Goal: Check status: Check status

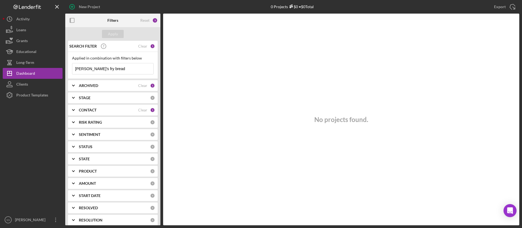
click at [86, 88] on div "ARCHIVED Clear 1" at bounding box center [117, 85] width 76 height 11
click at [76, 117] on input "Archived" at bounding box center [74, 116] width 5 height 5
checkbox input "true"
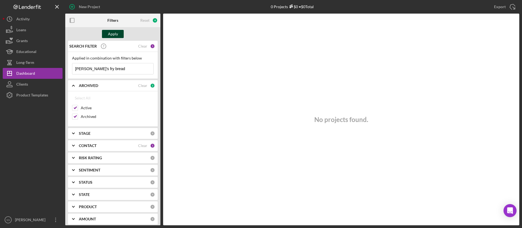
click at [115, 33] on div "Apply" at bounding box center [113, 34] width 10 height 8
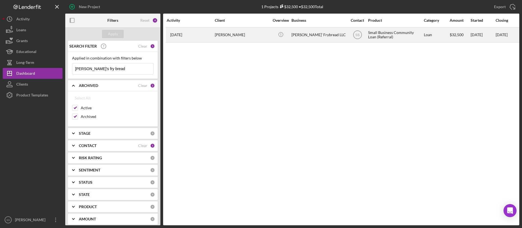
click at [235, 34] on div "Christine Harris" at bounding box center [242, 35] width 54 height 14
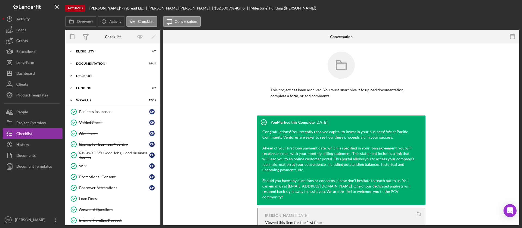
scroll to position [17, 0]
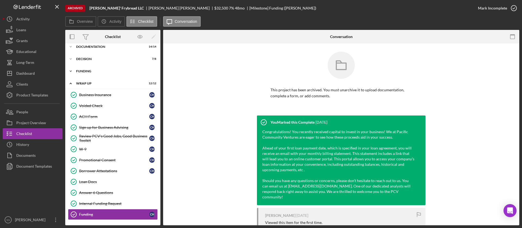
click at [88, 70] on div "Funding" at bounding box center [114, 71] width 77 height 3
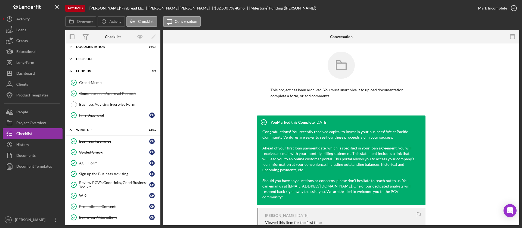
click at [87, 56] on div "Icon/Expander Decision 7 / 8" at bounding box center [112, 59] width 95 height 11
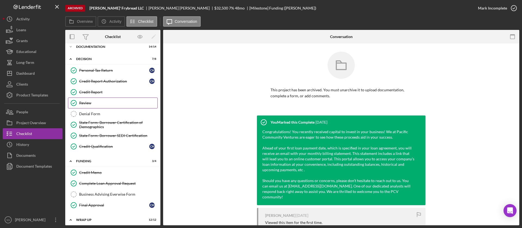
click at [88, 98] on link "Review Review" at bounding box center [113, 103] width 90 height 11
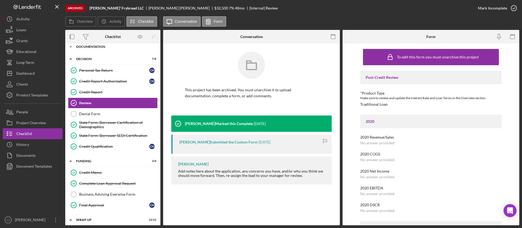
click at [97, 51] on div "Icon/Expander Documentation 14 / 14" at bounding box center [112, 46] width 95 height 11
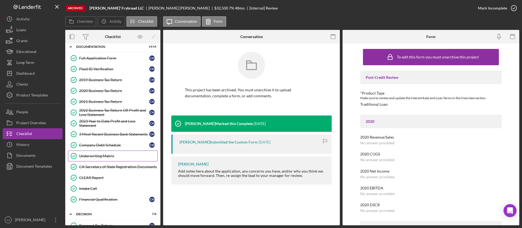
click at [92, 155] on div "Underwriting Matrix" at bounding box center [118, 156] width 78 height 4
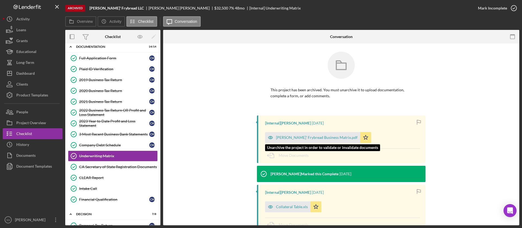
click at [301, 136] on div "Chris' Frybread Business Matrix.pdf" at bounding box center [317, 137] width 82 height 4
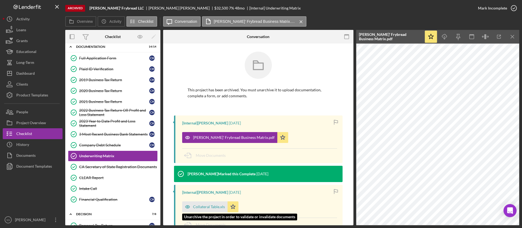
click at [205, 208] on div "Collateral Table.xls" at bounding box center [209, 207] width 32 height 4
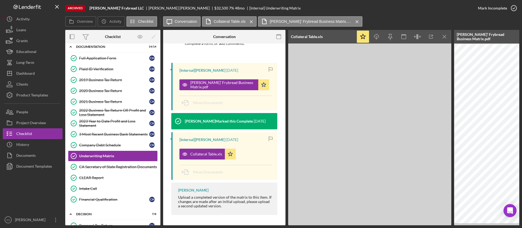
scroll to position [61, 0]
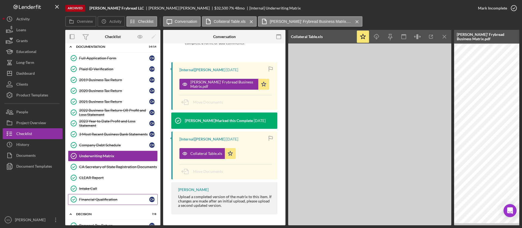
click at [103, 199] on div "Financial Qualification" at bounding box center [114, 199] width 70 height 4
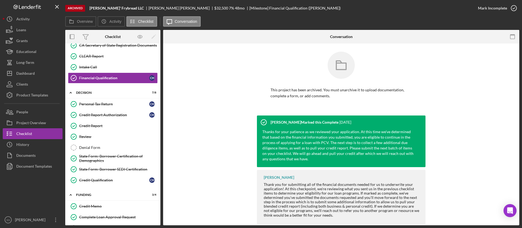
scroll to position [142, 0]
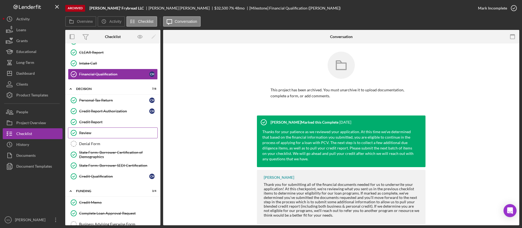
click at [94, 131] on div "Review" at bounding box center [118, 133] width 78 height 4
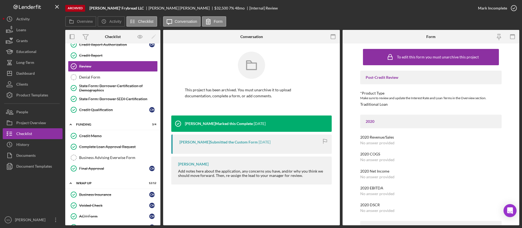
scroll to position [243, 0]
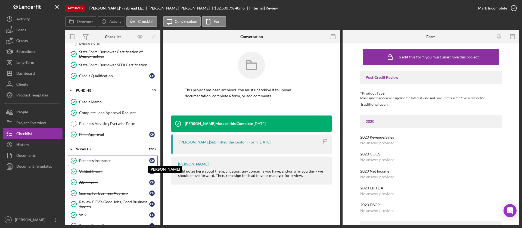
drag, startPoint x: 157, startPoint y: 153, endPoint x: 148, endPoint y: 160, distance: 11.2
click at [154, 162] on div "Icon/Expander Wrap Up 12 / 12 Business Insurance Business Insurance C H Christi…" at bounding box center [112, 216] width 95 height 144
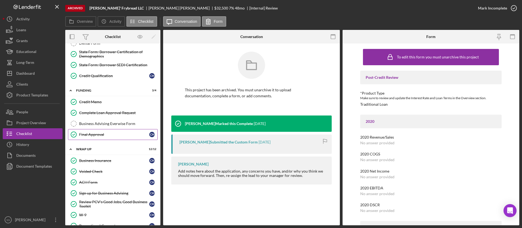
click at [98, 133] on div "Final Approval" at bounding box center [114, 134] width 70 height 4
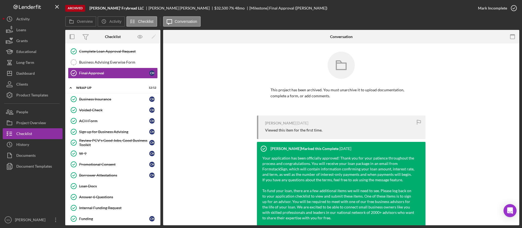
scroll to position [309, 0]
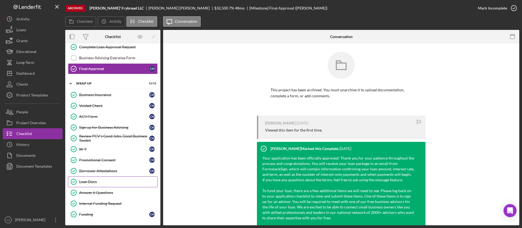
click at [105, 181] on div "Loan Docs" at bounding box center [118, 182] width 78 height 4
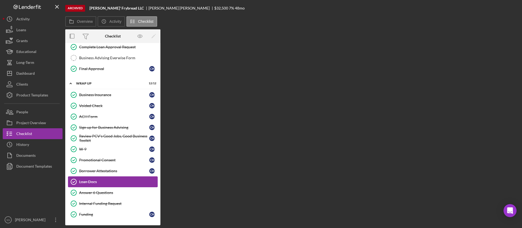
scroll to position [309, 0]
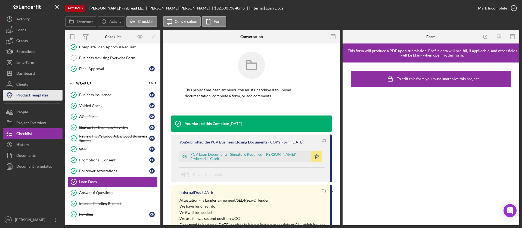
click at [43, 95] on div "Product Templates" at bounding box center [32, 96] width 32 height 12
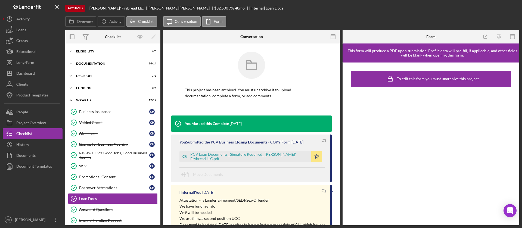
scroll to position [17, 0]
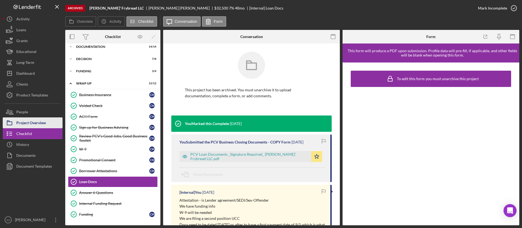
click at [32, 122] on div "Project Overview" at bounding box center [31, 123] width 30 height 12
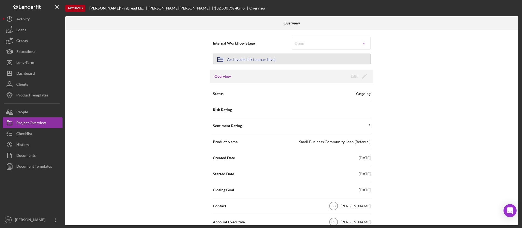
click at [260, 60] on div "Archived (click to unarchive)" at bounding box center [251, 59] width 48 height 10
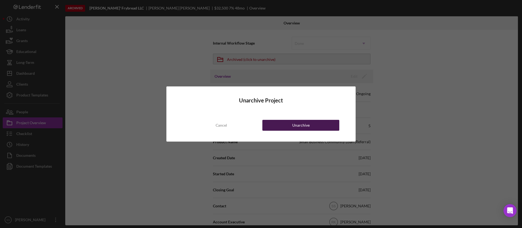
click at [294, 123] on div "Unarchive" at bounding box center [300, 125] width 17 height 11
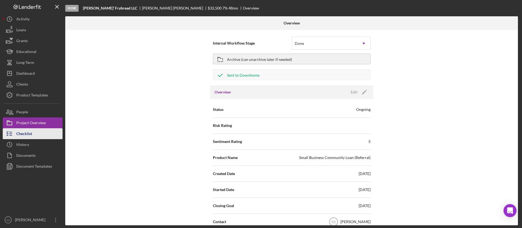
click at [24, 134] on div "Checklist" at bounding box center [24, 134] width 16 height 12
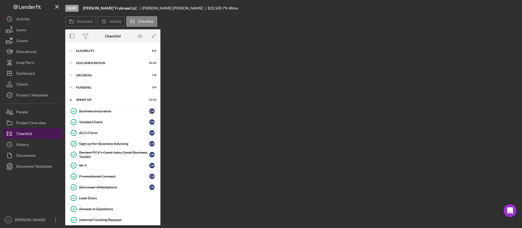
scroll to position [16, 0]
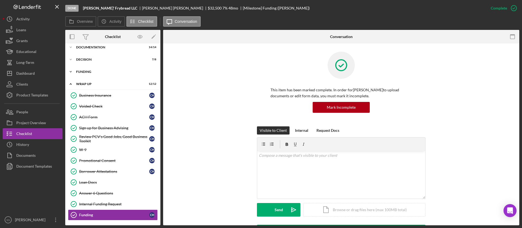
click at [88, 75] on div "Icon/Expander Funding 3 / 4" at bounding box center [112, 71] width 95 height 11
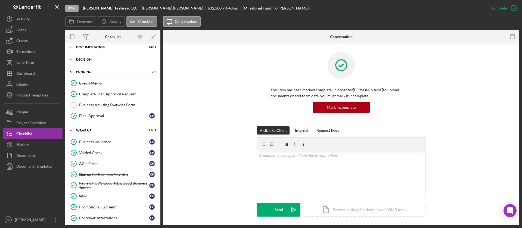
click at [86, 57] on div "Icon/Expander Decision 7 / 8" at bounding box center [112, 59] width 95 height 11
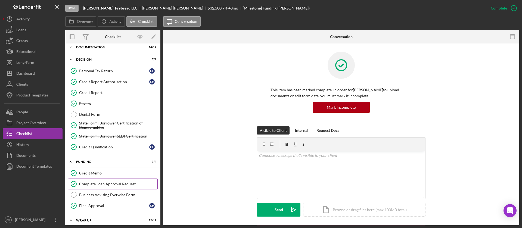
click at [107, 184] on div "Complete Loan Approval Request" at bounding box center [118, 184] width 78 height 4
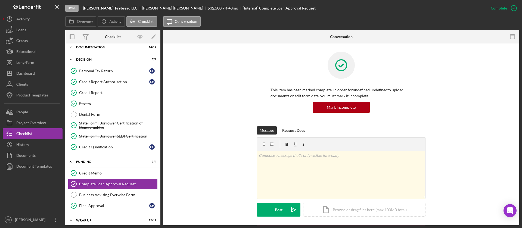
drag, startPoint x: 517, startPoint y: 60, endPoint x: 517, endPoint y: 87, distance: 27.7
click at [517, 87] on div "This item has been marked complete. In order for undefined undefined to upload …" at bounding box center [341, 219] width 356 height 352
click at [477, 110] on div "This item has been marked complete. In order for undefined undefined to upload …" at bounding box center [341, 89] width 340 height 75
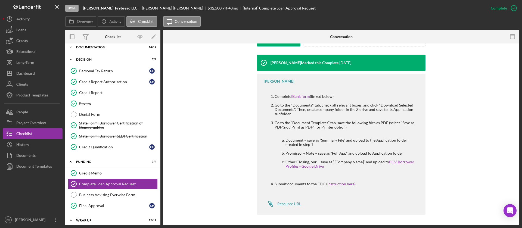
scroll to position [170, 0]
click at [301, 96] on link "IBank form" at bounding box center [300, 96] width 19 height 5
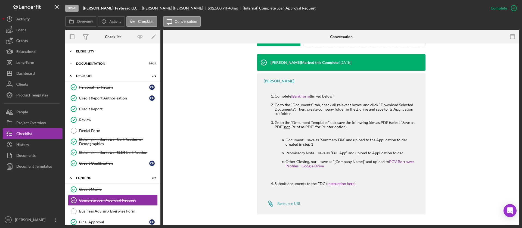
click at [112, 54] on div "Icon/Expander Eligibility 6 / 6" at bounding box center [112, 51] width 95 height 11
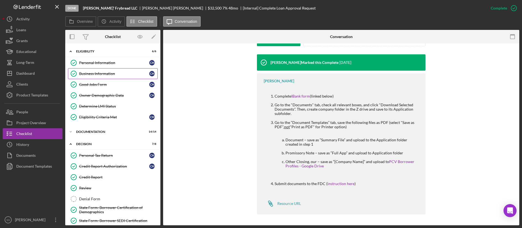
click at [101, 75] on div "Business Information" at bounding box center [114, 73] width 70 height 4
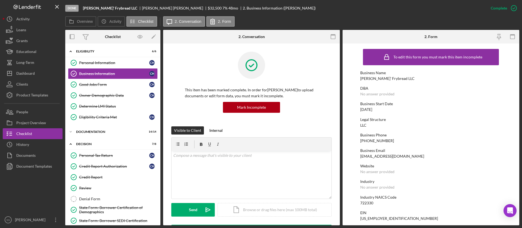
click at [368, 205] on div "722330" at bounding box center [366, 203] width 13 height 4
drag, startPoint x: 368, startPoint y: 205, endPoint x: 368, endPoint y: 202, distance: 2.8
click at [101, 105] on div "Determine LMI Status" at bounding box center [118, 106] width 78 height 4
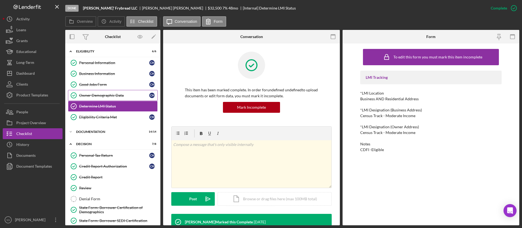
click at [98, 93] on div "Owner Demographic Data" at bounding box center [114, 95] width 70 height 4
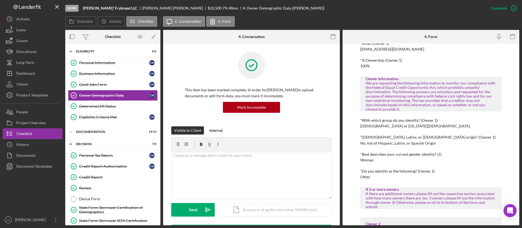
scroll to position [153, 0]
click at [379, 124] on div "Native American or Alaska Native" at bounding box center [415, 125] width 110 height 4
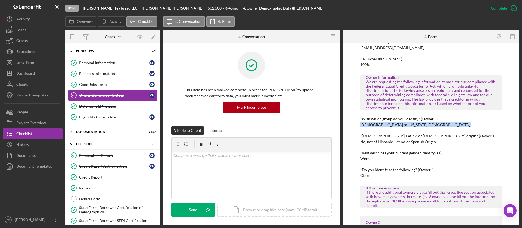
click at [379, 124] on div "Native American or Alaska Native" at bounding box center [415, 125] width 110 height 4
copy div "Native American or Alaska Native"
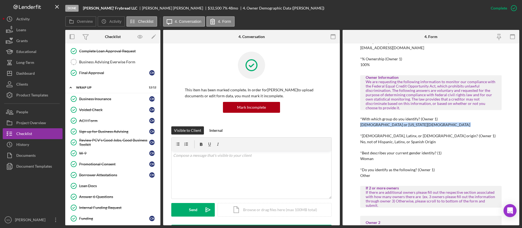
scroll to position [222, 0]
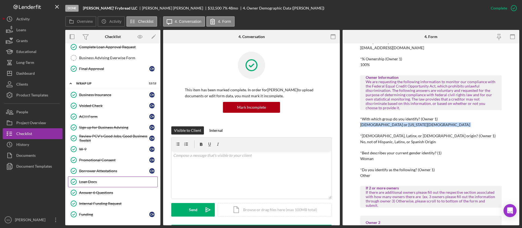
click at [104, 181] on div "Loan Docs" at bounding box center [118, 182] width 78 height 4
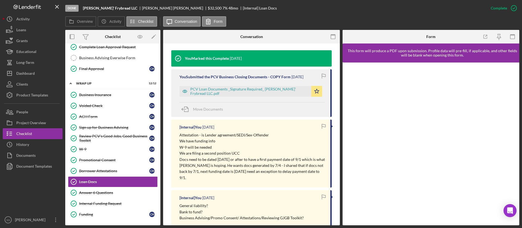
scroll to position [171, 0]
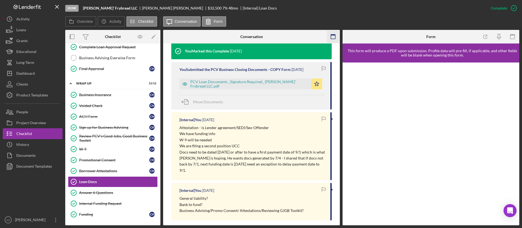
click at [332, 39] on icon "button" at bounding box center [333, 37] width 12 height 12
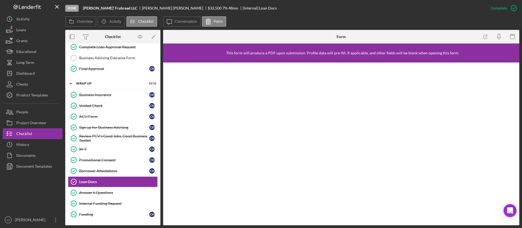
click at [108, 7] on b "[PERSON_NAME]' Frybread LLC" at bounding box center [110, 8] width 54 height 4
copy b "[PERSON_NAME]' Frybread LLC"
click at [180, 23] on label "Conversation" at bounding box center [186, 21] width 23 height 4
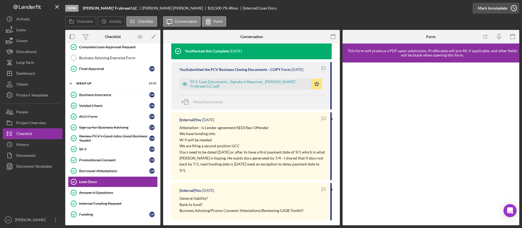
click at [503, 10] on div "Mark Incomplete" at bounding box center [492, 8] width 29 height 11
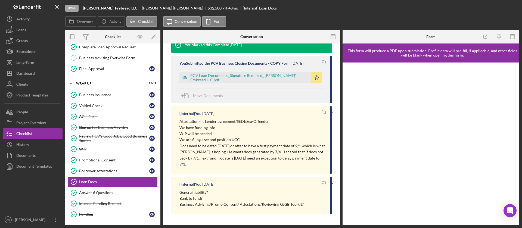
scroll to position [115, 0]
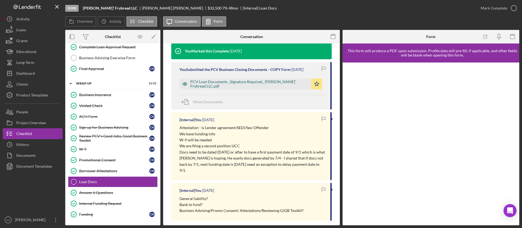
click at [261, 79] on div "PCV Loan Documents _Signature Required_ [PERSON_NAME]' Frybread LLC.pdf" at bounding box center [245, 84] width 132 height 11
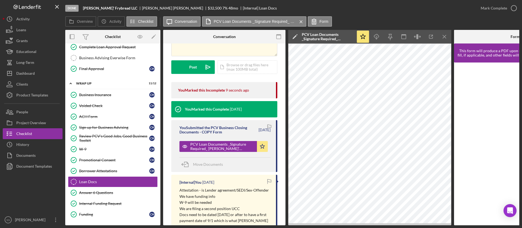
scroll to position [0, 0]
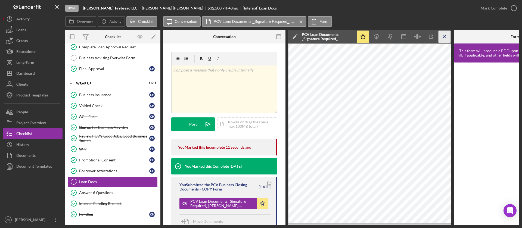
click at [443, 37] on icon "Icon/Menu Close" at bounding box center [444, 37] width 12 height 12
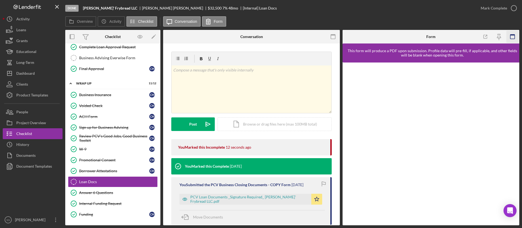
click at [511, 33] on icon "button" at bounding box center [512, 37] width 12 height 12
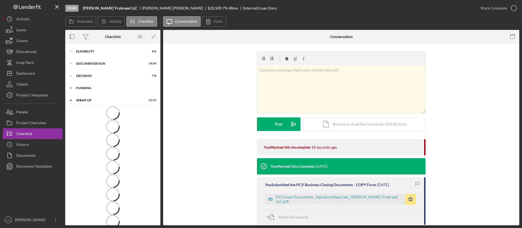
scroll to position [17, 0]
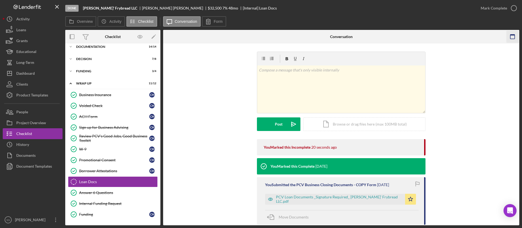
click at [509, 36] on icon "button" at bounding box center [512, 37] width 12 height 12
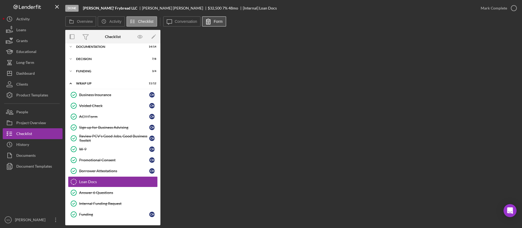
click at [216, 25] on button "Form" at bounding box center [214, 21] width 24 height 10
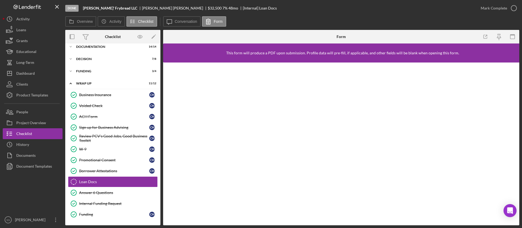
click at [101, 8] on b "[PERSON_NAME]' Frybread LLC" at bounding box center [110, 8] width 54 height 4
copy b "[PERSON_NAME]' Frybread LLC"
click at [71, 46] on icon "Icon/Expander" at bounding box center [70, 46] width 11 height 11
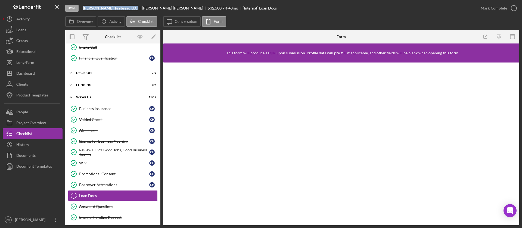
scroll to position [172, 0]
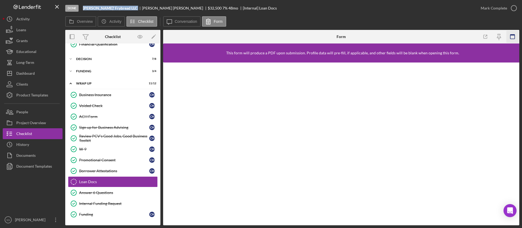
click at [508, 32] on icon "button" at bounding box center [512, 37] width 12 height 12
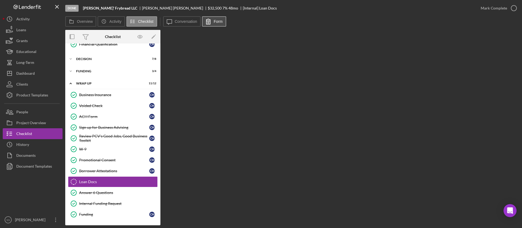
click at [218, 22] on label "Form" at bounding box center [218, 21] width 9 height 4
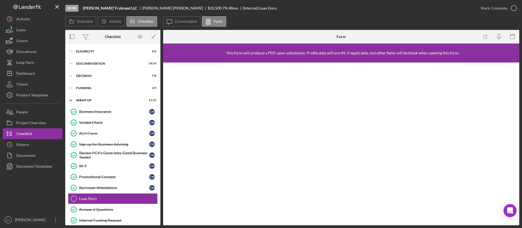
scroll to position [17, 0]
